Goal: Task Accomplishment & Management: Manage account settings

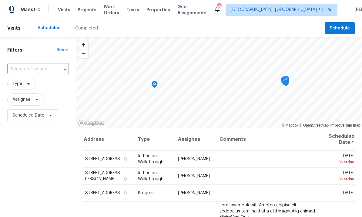
click at [82, 8] on span "Projects" at bounding box center [87, 10] width 19 height 6
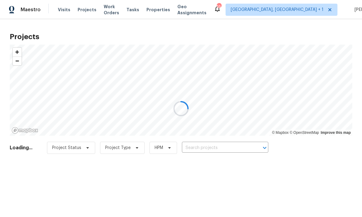
click at [208, 149] on div at bounding box center [181, 108] width 362 height 217
click at [211, 147] on div at bounding box center [181, 108] width 362 height 217
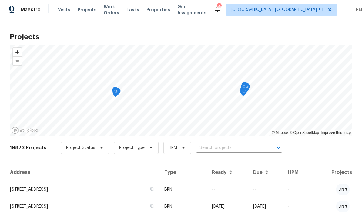
click at [208, 147] on input "text" at bounding box center [230, 147] width 69 height 9
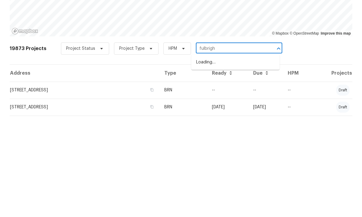
type input "fulbright"
click at [248, 157] on li "1012 Fulbright Dr, Morrisville, NC 27560" at bounding box center [235, 162] width 88 height 10
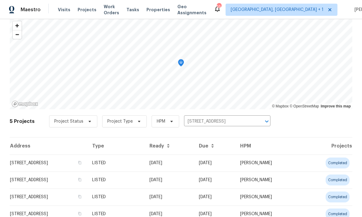
scroll to position [31, 0]
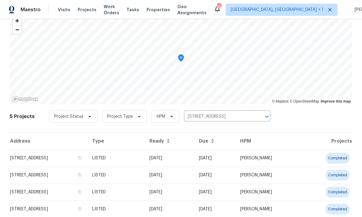
click at [78, 160] on td "[STREET_ADDRESS]" at bounding box center [49, 158] width 78 height 17
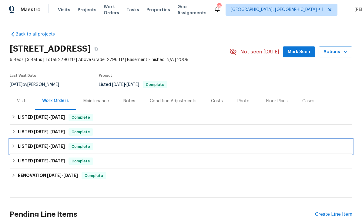
click at [63, 144] on span "[DATE]" at bounding box center [57, 146] width 15 height 4
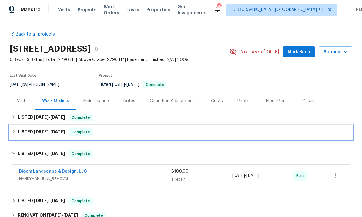
click at [62, 132] on span "6/17/25" at bounding box center [57, 132] width 15 height 4
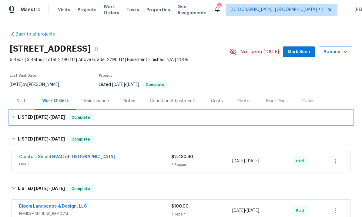
click at [49, 117] on span "8/7/25 - 8/18/25" at bounding box center [49, 117] width 31 height 4
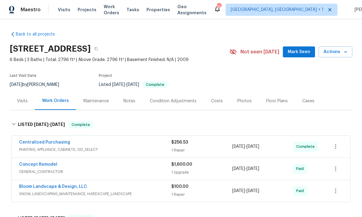
click at [47, 163] on link "Concept Remodel" at bounding box center [38, 164] width 38 height 4
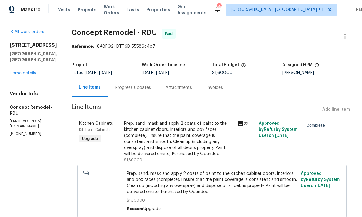
click at [25, 71] on link "Home details" at bounding box center [23, 73] width 26 height 4
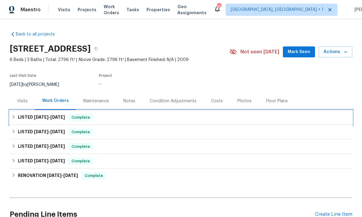
click at [34, 115] on span "8/7/25" at bounding box center [41, 117] width 15 height 4
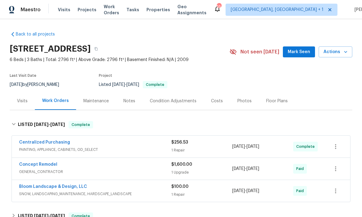
click at [74, 184] on link "Bloom Landscape & Design, LLC" at bounding box center [53, 186] width 68 height 4
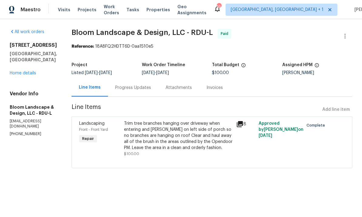
click at [29, 71] on link "Home details" at bounding box center [23, 73] width 26 height 4
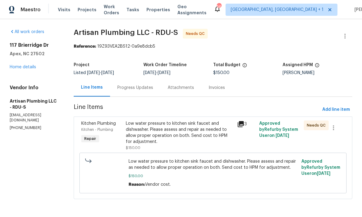
click at [245, 121] on icon at bounding box center [240, 123] width 7 height 7
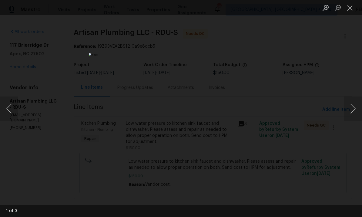
click at [357, 109] on button "Next image" at bounding box center [353, 108] width 18 height 24
click at [357, 111] on button "Next image" at bounding box center [353, 108] width 18 height 24
click at [358, 111] on button "Next image" at bounding box center [353, 108] width 18 height 24
click at [360, 108] on button "Next image" at bounding box center [353, 108] width 18 height 24
click at [356, 101] on button "Next image" at bounding box center [353, 108] width 18 height 24
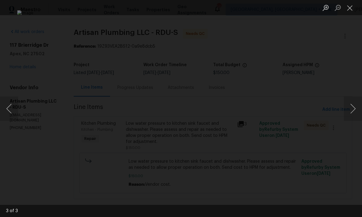
click at [355, 109] on button "Next image" at bounding box center [353, 108] width 18 height 24
click at [360, 109] on button "Next image" at bounding box center [353, 108] width 18 height 24
click at [360, 117] on button "Next image" at bounding box center [353, 108] width 18 height 24
click at [356, 80] on div "Lightbox" at bounding box center [181, 108] width 362 height 217
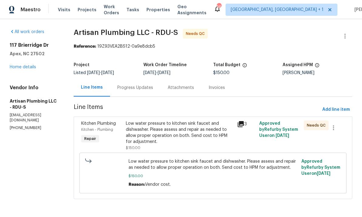
click at [147, 89] on div "Progress Updates" at bounding box center [135, 88] width 36 height 6
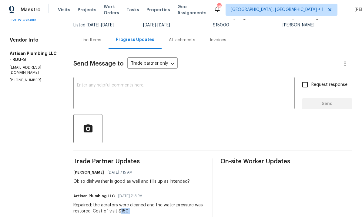
scroll to position [56, 0]
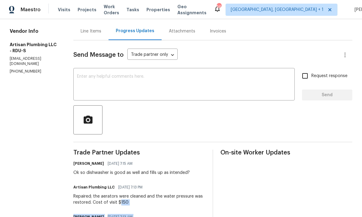
click at [202, 153] on span "Trade Partner Updates" at bounding box center [139, 153] width 132 height 6
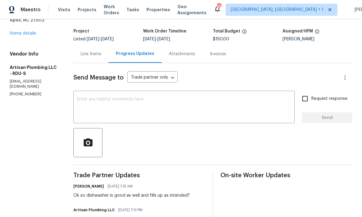
scroll to position [104, 0]
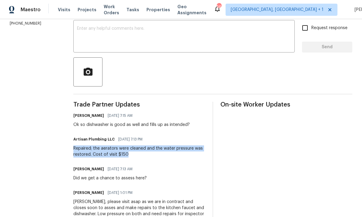
copy div "Repaired; the aerators were cleaned and the water pressure was restored. Cost o…"
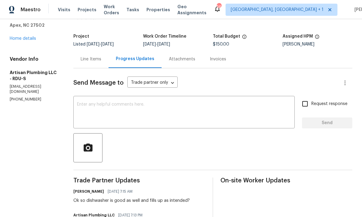
scroll to position [29, 0]
click at [100, 59] on div "Line Items" at bounding box center [91, 59] width 21 height 6
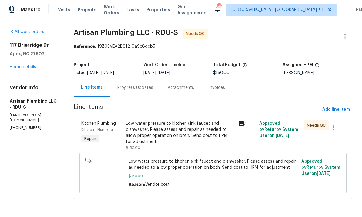
click at [244, 124] on icon at bounding box center [241, 124] width 6 height 6
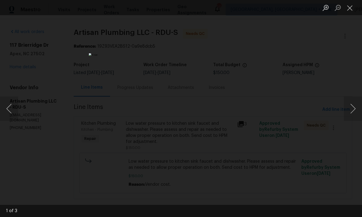
click at [352, 110] on button "Next image" at bounding box center [353, 108] width 18 height 24
click at [355, 109] on button "Next image" at bounding box center [353, 108] width 18 height 24
click at [356, 112] on button "Next image" at bounding box center [353, 108] width 18 height 24
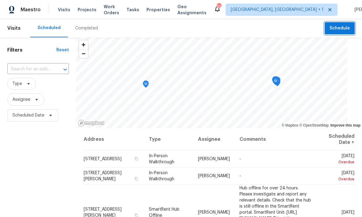
click at [342, 29] on span "Schedule" at bounding box center [340, 29] width 20 height 8
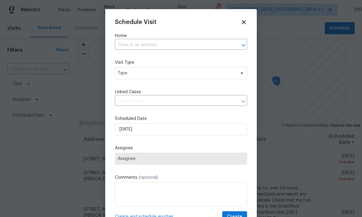
click at [136, 45] on input "text" at bounding box center [172, 44] width 115 height 9
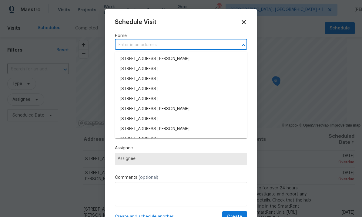
click at [136, 45] on input "text" at bounding box center [172, 44] width 115 height 9
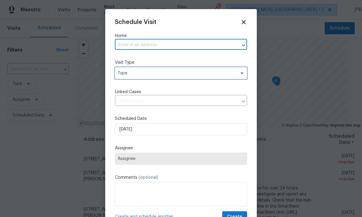
click at [239, 73] on span at bounding box center [241, 73] width 7 height 5
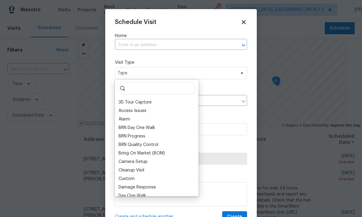
click at [140, 41] on input "text" at bounding box center [172, 44] width 115 height 9
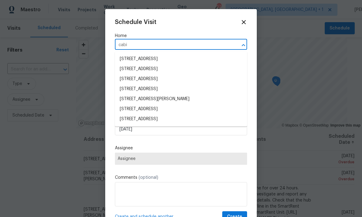
type input "cabin"
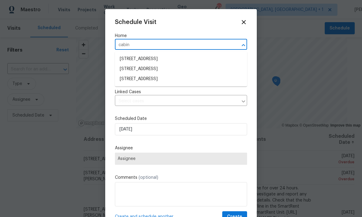
click at [167, 83] on li "1004 Cabin Hill Way, Garner, NC 27529" at bounding box center [181, 79] width 132 height 10
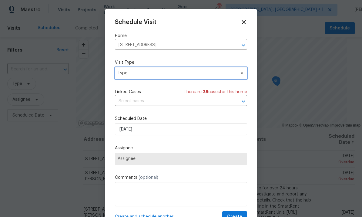
click at [239, 75] on span at bounding box center [241, 73] width 7 height 5
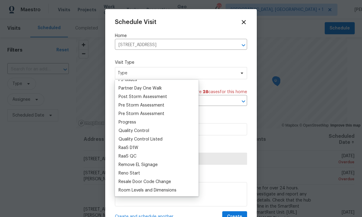
scroll to position [374, 0]
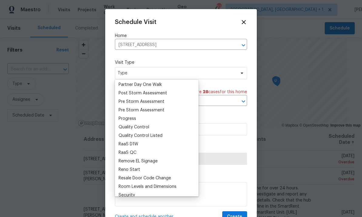
click at [131, 119] on div "Progress" at bounding box center [128, 119] width 18 height 6
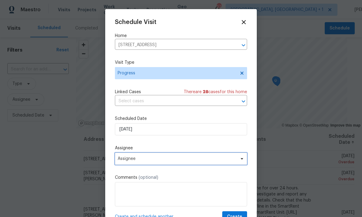
click at [240, 159] on icon at bounding box center [242, 158] width 5 height 5
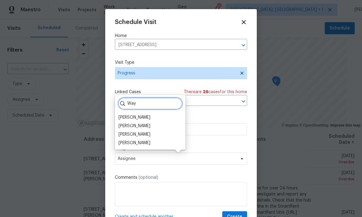
type input "Way"
click at [144, 127] on div "[PERSON_NAME]" at bounding box center [135, 126] width 32 height 6
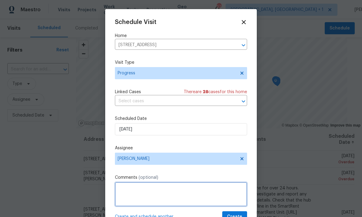
click at [145, 193] on textarea at bounding box center [181, 194] width 132 height 24
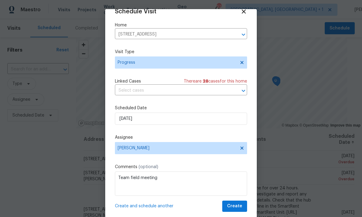
scroll to position [12, 0]
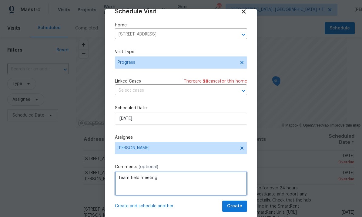
type textarea "Team field meeting"
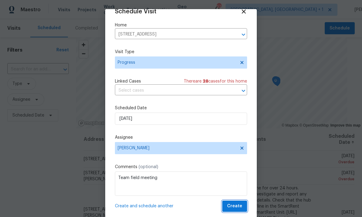
click at [233, 207] on span "Create" at bounding box center [234, 206] width 15 height 8
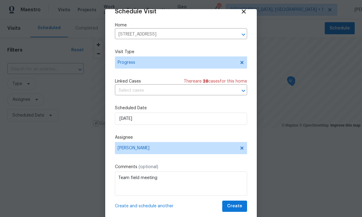
scroll to position [0, 0]
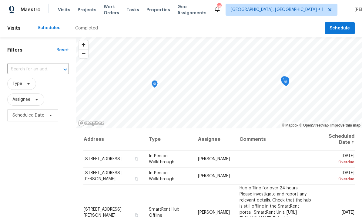
click at [27, 69] on input "text" at bounding box center [29, 69] width 45 height 9
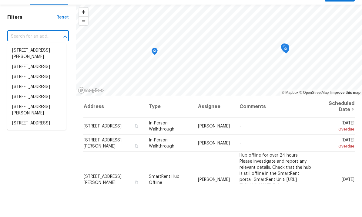
scroll to position [23, 0]
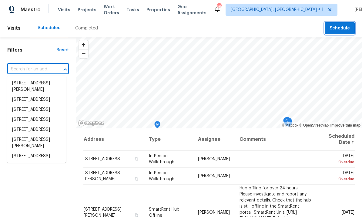
click at [342, 22] on button "Schedule" at bounding box center [340, 28] width 30 height 12
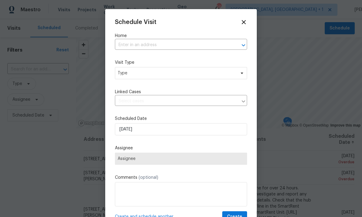
click at [142, 43] on input "text" at bounding box center [172, 44] width 115 height 9
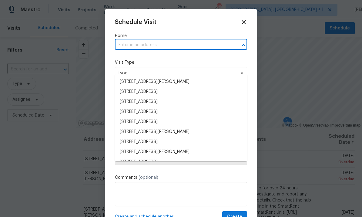
type input "c"
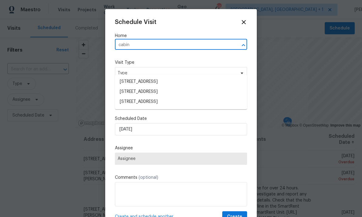
type input "cabin"
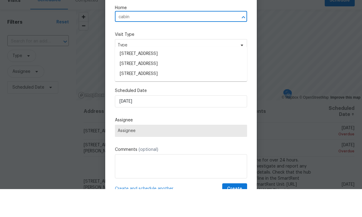
click at [166, 97] on li "1004 Cabin Hill Way, Garner, NC 27529" at bounding box center [181, 102] width 132 height 10
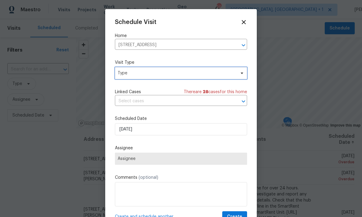
click at [234, 76] on span "Type" at bounding box center [177, 73] width 118 height 6
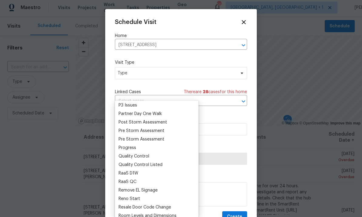
scroll to position [0, 0]
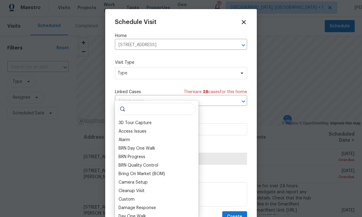
click at [129, 145] on div "BRN Day One Walk" at bounding box center [137, 148] width 37 height 6
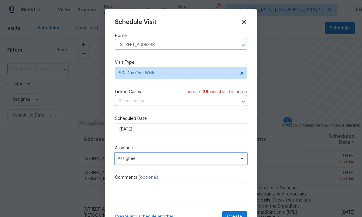
click at [232, 157] on span "Assignee" at bounding box center [181, 159] width 132 height 12
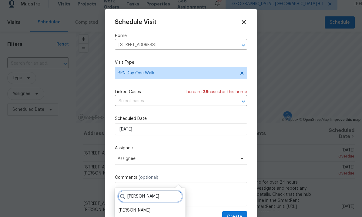
type input "Shawn"
click at [143, 206] on div "[PERSON_NAME]" at bounding box center [150, 210] width 67 height 8
click at [140, 207] on div "[PERSON_NAME]" at bounding box center [135, 210] width 32 height 6
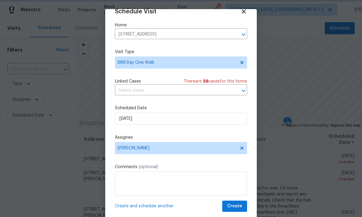
scroll to position [12, 0]
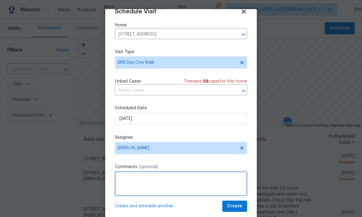
click at [144, 186] on textarea at bounding box center [181, 183] width 132 height 24
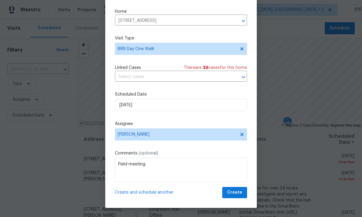
scroll to position [14, 0]
type textarea "Field meeting."
click at [233, 196] on span "Create" at bounding box center [234, 193] width 15 height 8
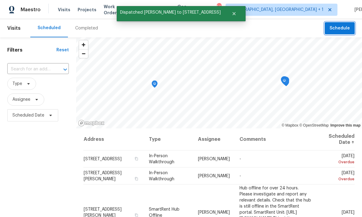
scroll to position [0, 0]
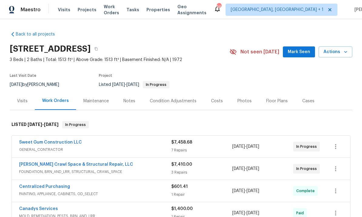
click at [125, 99] on div "Notes" at bounding box center [129, 101] width 12 height 6
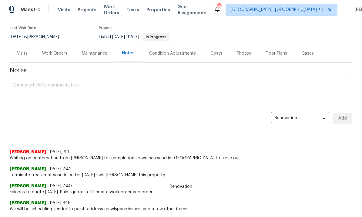
scroll to position [52, 0]
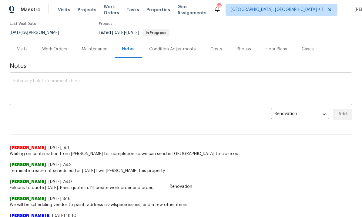
click at [41, 81] on textarea at bounding box center [181, 89] width 336 height 21
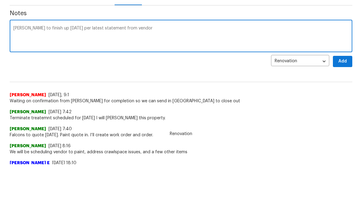
type textarea "Falcone to finish up tomorrow per latest statement from vendor"
click at [347, 110] on span "Add" at bounding box center [343, 114] width 10 height 8
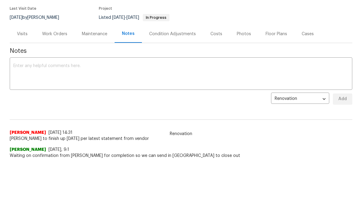
scroll to position [9, 0]
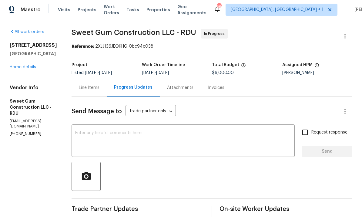
click at [26, 68] on link "Home details" at bounding box center [23, 67] width 26 height 4
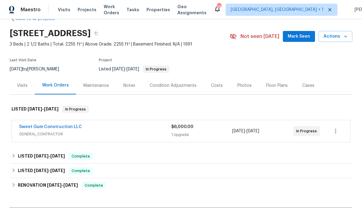
scroll to position [16, 0]
click at [66, 126] on link "Sweet Gum Construction LLC" at bounding box center [50, 126] width 63 height 4
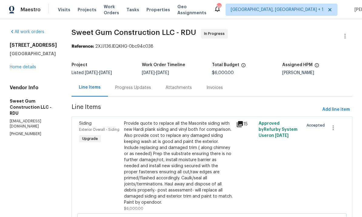
click at [139, 87] on div "Progress Updates" at bounding box center [133, 88] width 36 height 6
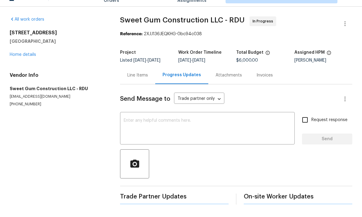
scroll to position [23, 0]
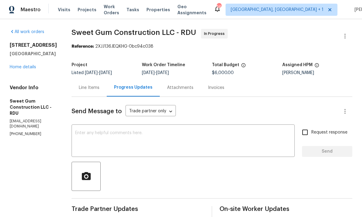
click at [184, 216] on div "Wayne Putnam 09/30/2025 6:52 AM" at bounding box center [138, 220] width 133 height 8
click at [26, 65] on link "Home details" at bounding box center [23, 67] width 26 height 4
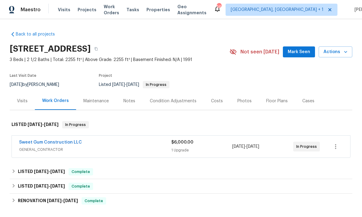
click at [131, 98] on div "Notes" at bounding box center [129, 101] width 12 height 6
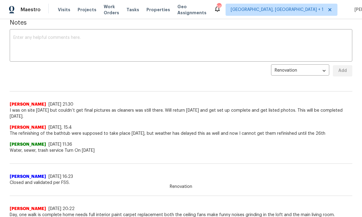
scroll to position [96, 0]
click at [32, 37] on textarea at bounding box center [181, 45] width 336 height 21
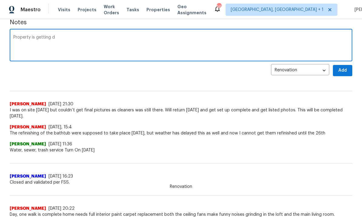
type textarea "Property is getting"
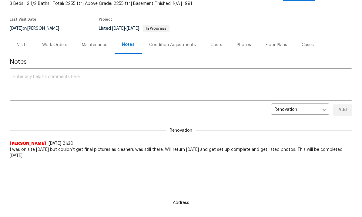
scroll to position [48, 0]
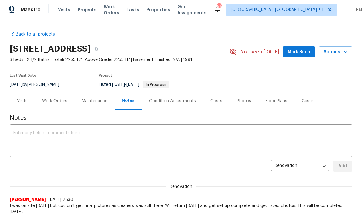
click at [53, 103] on div "Work Orders" at bounding box center [54, 101] width 25 height 6
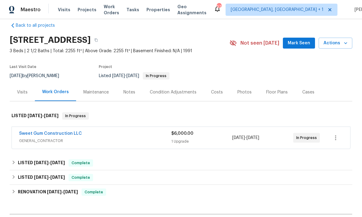
scroll to position [10, 0]
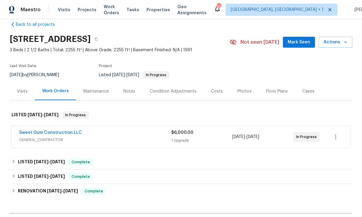
click at [62, 130] on link "Sweet Gum Construction LLC" at bounding box center [50, 132] width 63 height 4
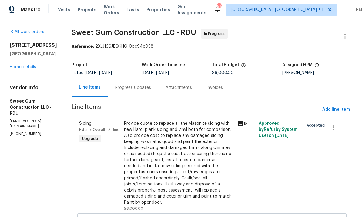
click at [148, 86] on div "Progress Updates" at bounding box center [133, 88] width 36 height 6
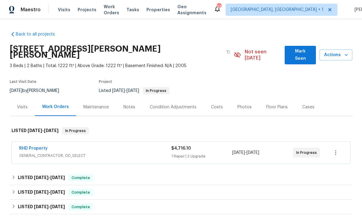
click at [130, 104] on div "Notes" at bounding box center [129, 107] width 12 height 6
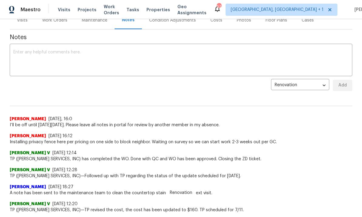
scroll to position [72, 0]
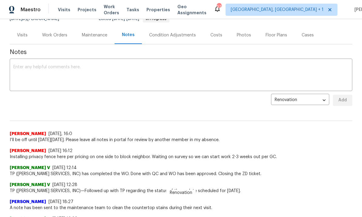
click at [31, 65] on textarea at bounding box center [181, 75] width 336 height 21
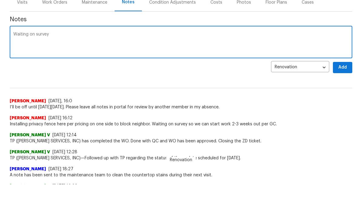
type textarea "Waiting on survey"
click at [344, 96] on span "Add" at bounding box center [343, 100] width 10 height 8
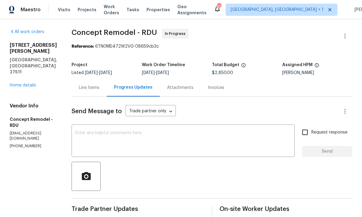
click at [24, 83] on link "Home details" at bounding box center [23, 85] width 26 height 4
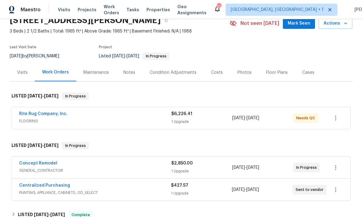
scroll to position [40, 0]
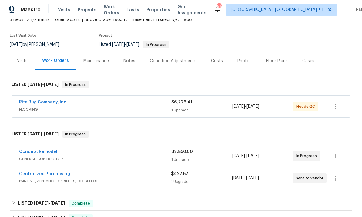
click at [51, 152] on link "Concept Remodel" at bounding box center [38, 152] width 38 height 4
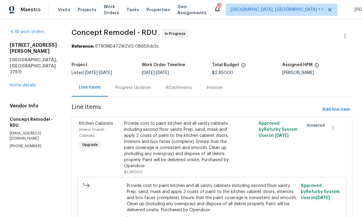
click at [117, 90] on div "Progress Updates" at bounding box center [133, 88] width 36 height 6
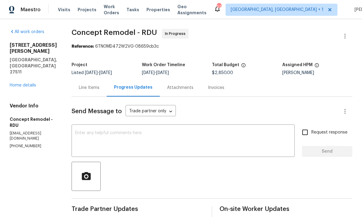
click at [21, 83] on link "Home details" at bounding box center [23, 85] width 26 height 4
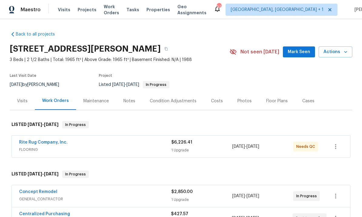
scroll to position [1, 0]
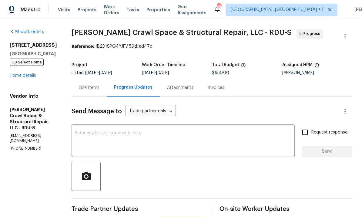
click at [26, 77] on link "Home details" at bounding box center [23, 75] width 26 height 4
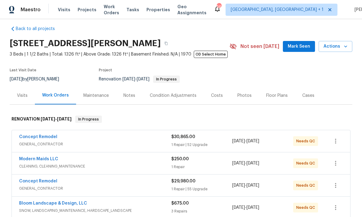
scroll to position [5, 0]
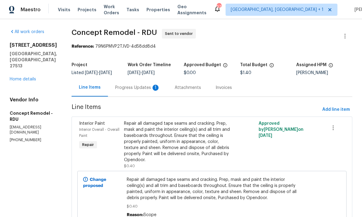
click at [27, 80] on link "Home details" at bounding box center [23, 79] width 26 height 4
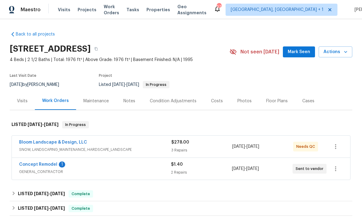
click at [45, 170] on span "GENERAL_CONTRACTOR" at bounding box center [95, 172] width 152 height 6
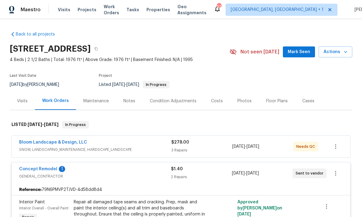
click at [43, 170] on link "Concept Remodel" at bounding box center [38, 169] width 38 height 4
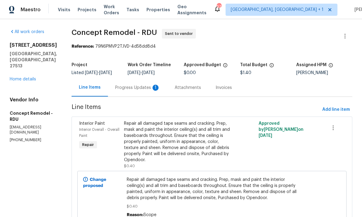
click at [26, 80] on link "Home details" at bounding box center [23, 79] width 26 height 4
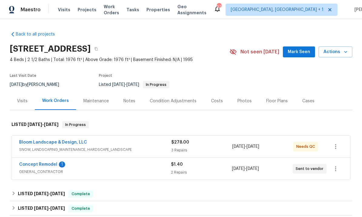
click at [46, 165] on link "Concept Remodel" at bounding box center [38, 164] width 38 height 4
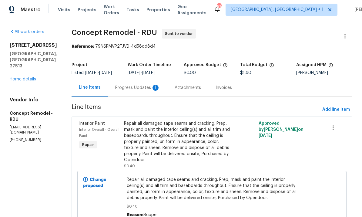
click at [122, 93] on div "Progress Updates 1" at bounding box center [137, 88] width 59 height 18
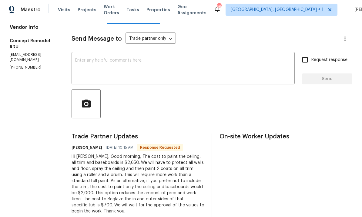
scroll to position [94, 0]
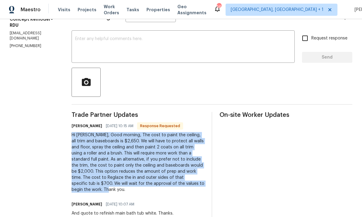
copy div "Hi [PERSON_NAME], Good morning, The cost to paint the ceiling, all trim and bas…"
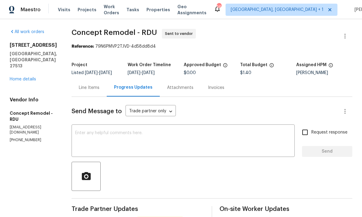
scroll to position [0, 0]
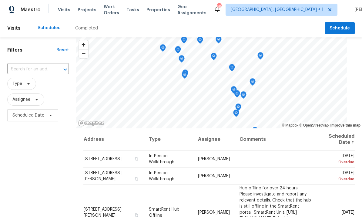
click at [79, 10] on span "Projects" at bounding box center [87, 10] width 19 height 6
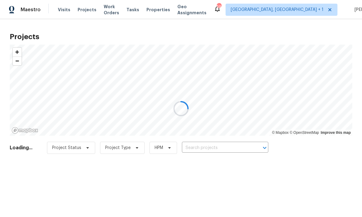
click at [202, 149] on div at bounding box center [181, 108] width 362 height 217
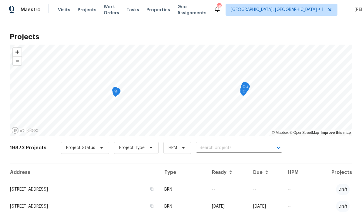
click at [225, 150] on input "text" at bounding box center [230, 147] width 69 height 9
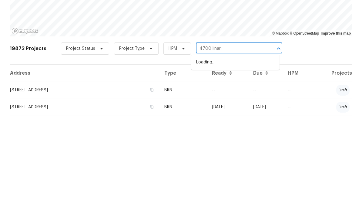
type input "4700 linaria"
click at [253, 157] on li "4700 Linaria Ln, Fuquay Varina, NC 27526" at bounding box center [235, 162] width 88 height 10
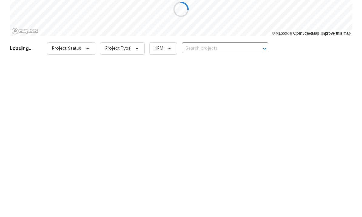
type input "4700 Linaria Ln, Fuquay Varina, NC 27526"
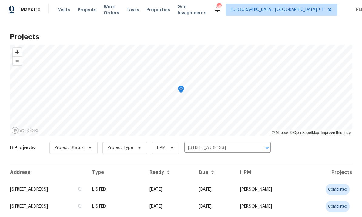
click at [82, 192] on td "4700 Linaria Ln, Fuquay Varina, NC 27526" at bounding box center [49, 189] width 78 height 17
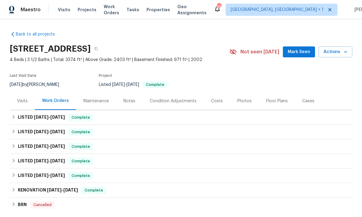
click at [129, 102] on div "Notes" at bounding box center [129, 101] width 12 height 6
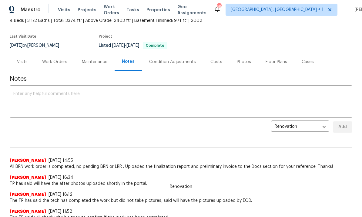
scroll to position [35, 0]
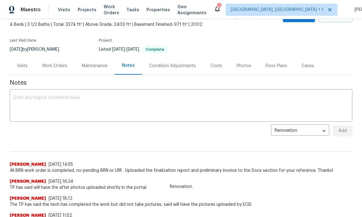
click at [57, 66] on div "Work Orders" at bounding box center [54, 66] width 25 height 6
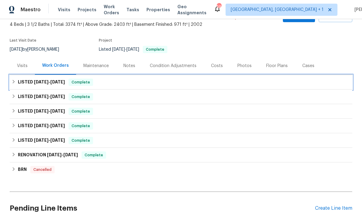
click at [61, 85] on h6 "LISTED 9/16/25 - 9/19/25" at bounding box center [41, 82] width 47 height 7
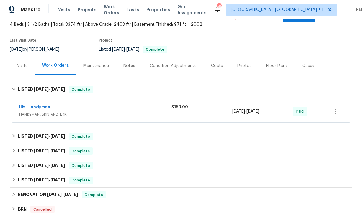
click at [36, 108] on link "HM-Handyman" at bounding box center [34, 107] width 31 height 4
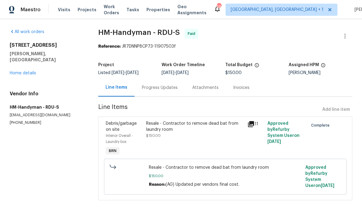
click at [252, 123] on icon at bounding box center [251, 124] width 6 height 6
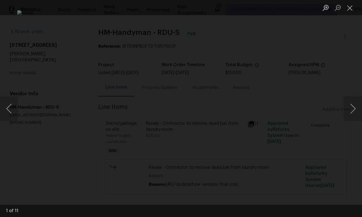
click at [354, 107] on button "Next image" at bounding box center [353, 108] width 18 height 24
click at [355, 107] on button "Next image" at bounding box center [353, 108] width 18 height 24
click at [354, 107] on button "Next image" at bounding box center [353, 108] width 18 height 24
click at [353, 113] on button "Next image" at bounding box center [353, 108] width 18 height 24
click at [359, 66] on div "Lightbox" at bounding box center [181, 108] width 362 height 217
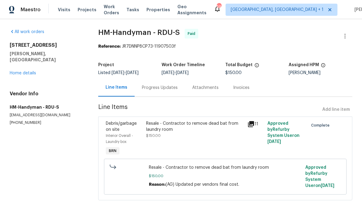
scroll to position [1, 0]
click at [27, 71] on link "Home details" at bounding box center [23, 73] width 26 height 4
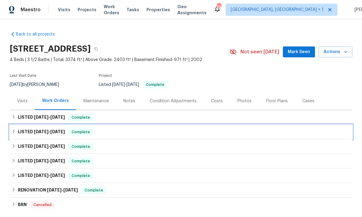
click at [48, 132] on span "7/12/25" at bounding box center [41, 132] width 15 height 4
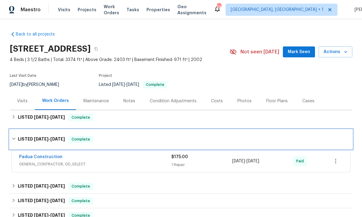
click at [13, 144] on div "LISTED 7/12/25 - 7/24/25 Complete" at bounding box center [181, 139] width 343 height 19
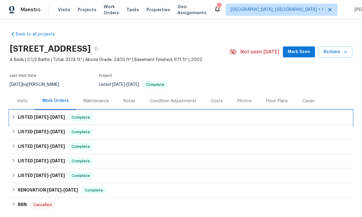
click at [46, 115] on span "9/16/25" at bounding box center [41, 117] width 15 height 4
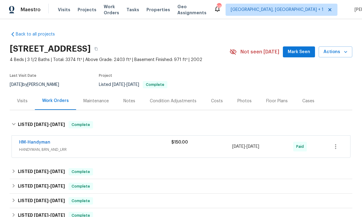
click at [36, 147] on span "HANDYMAN, BRN_AND_LRR" at bounding box center [95, 150] width 152 height 6
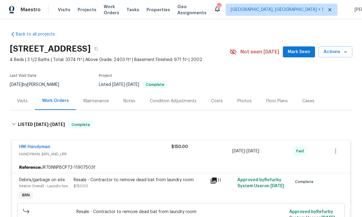
click at [22, 99] on div "Visits" at bounding box center [22, 101] width 11 height 6
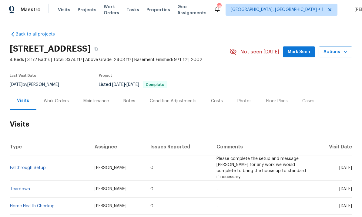
click at [55, 104] on div "Work Orders" at bounding box center [56, 101] width 40 height 18
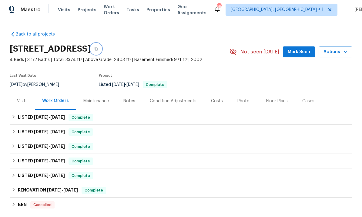
click at [98, 48] on icon "button" at bounding box center [96, 49] width 4 height 4
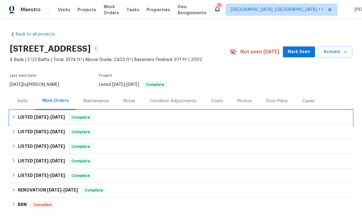
click at [65, 115] on span "9/19/25" at bounding box center [57, 117] width 15 height 4
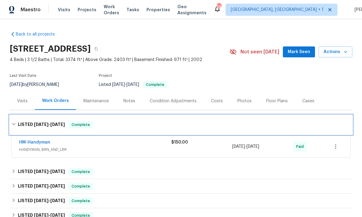
scroll to position [13, 0]
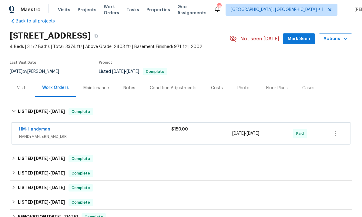
click at [130, 85] on div "Notes" at bounding box center [129, 88] width 12 height 6
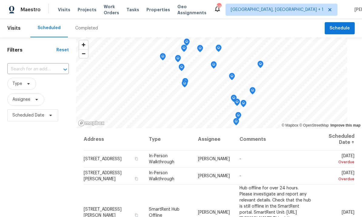
click at [89, 9] on span "Projects" at bounding box center [87, 10] width 19 height 6
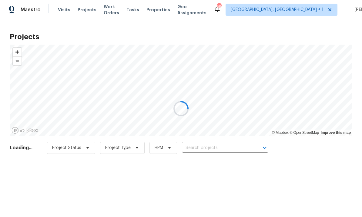
click at [209, 148] on div at bounding box center [181, 108] width 362 height 217
click at [220, 146] on div at bounding box center [181, 108] width 362 height 217
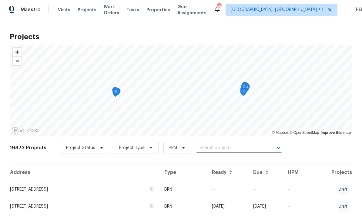
click at [221, 149] on input "text" at bounding box center [230, 147] width 69 height 9
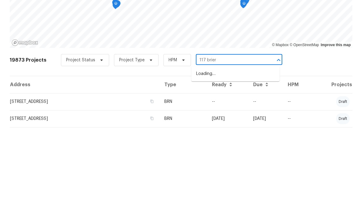
type input "117 brierr"
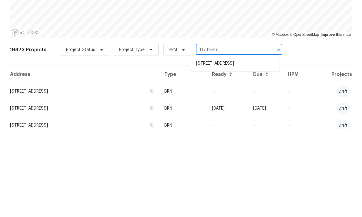
scroll to position [20, 0]
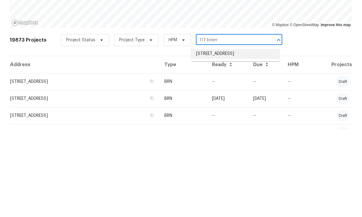
click at [248, 137] on li "117 Brierridge Dr, Apex, NC 27502" at bounding box center [235, 142] width 88 height 10
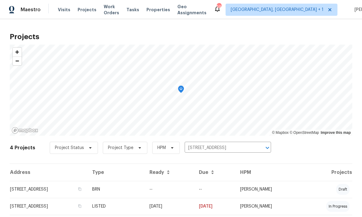
click at [82, 205] on td "117 Brierridge Dr, Apex, NC 27502" at bounding box center [49, 206] width 78 height 17
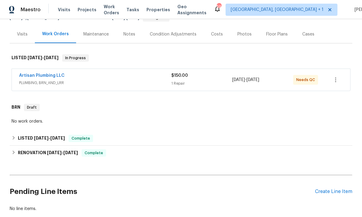
scroll to position [65, 0]
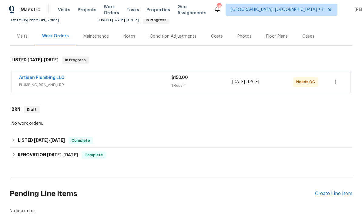
click at [130, 37] on div "Notes" at bounding box center [129, 36] width 12 height 6
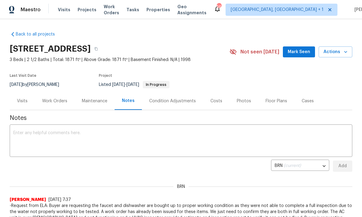
click at [52, 102] on div "Work Orders" at bounding box center [54, 101] width 25 height 6
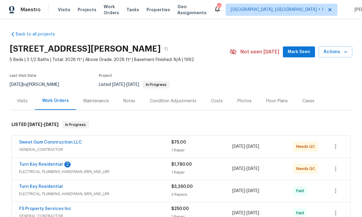
click at [42, 164] on link "Turn Key Residential" at bounding box center [41, 164] width 44 height 4
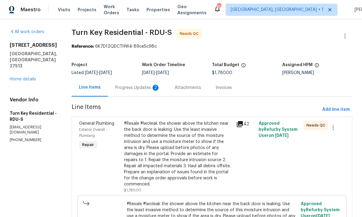
click at [157, 83] on div "Progress Updates 2" at bounding box center [137, 88] width 59 height 18
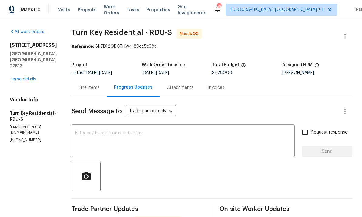
click at [27, 77] on link "Home details" at bounding box center [23, 79] width 26 height 4
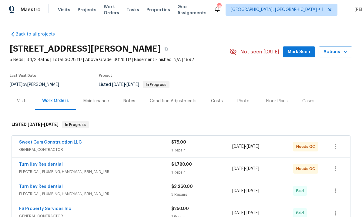
click at [69, 144] on link "Sweet Gum Construction LLC" at bounding box center [50, 142] width 63 height 4
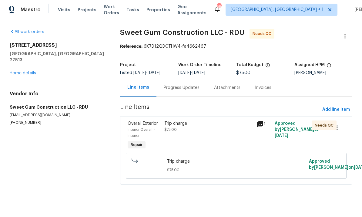
click at [30, 71] on link "Home details" at bounding box center [23, 73] width 26 height 4
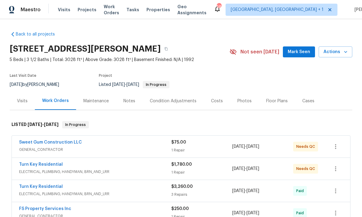
click at [49, 164] on link "Turn Key Residential" at bounding box center [41, 164] width 44 height 4
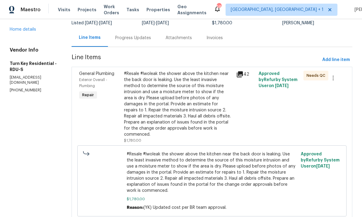
click at [148, 38] on div "Progress Updates" at bounding box center [133, 38] width 36 height 6
